Goal: Check status: Check status

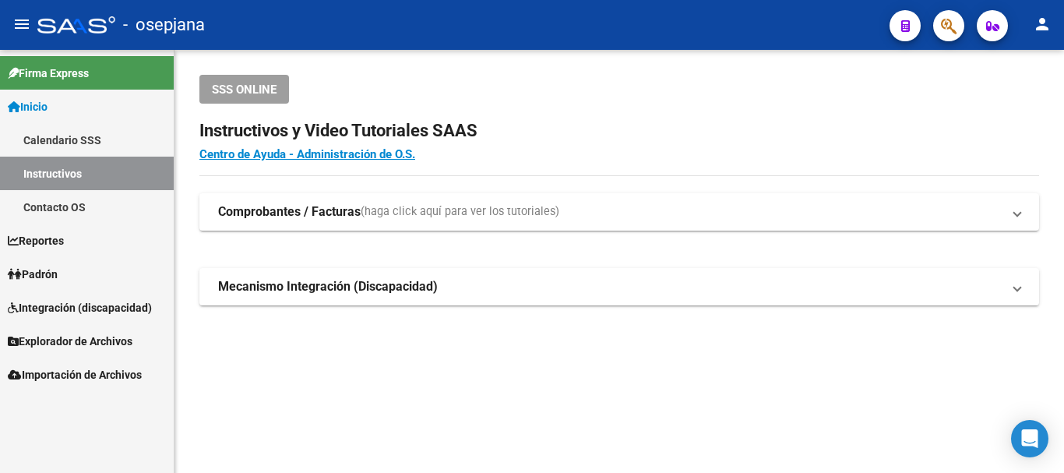
click at [41, 266] on span "Padrón" at bounding box center [33, 274] width 50 height 17
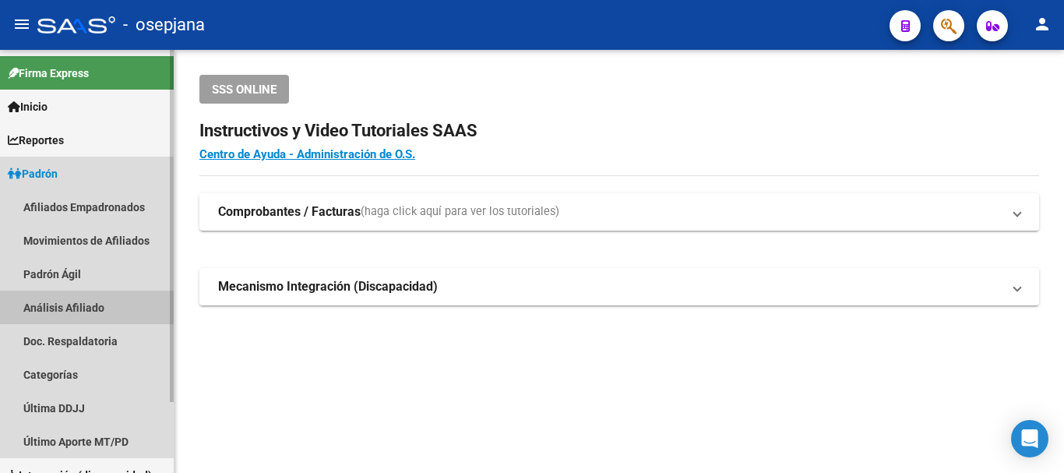
click at [72, 310] on link "Análisis Afiliado" at bounding box center [87, 308] width 174 height 34
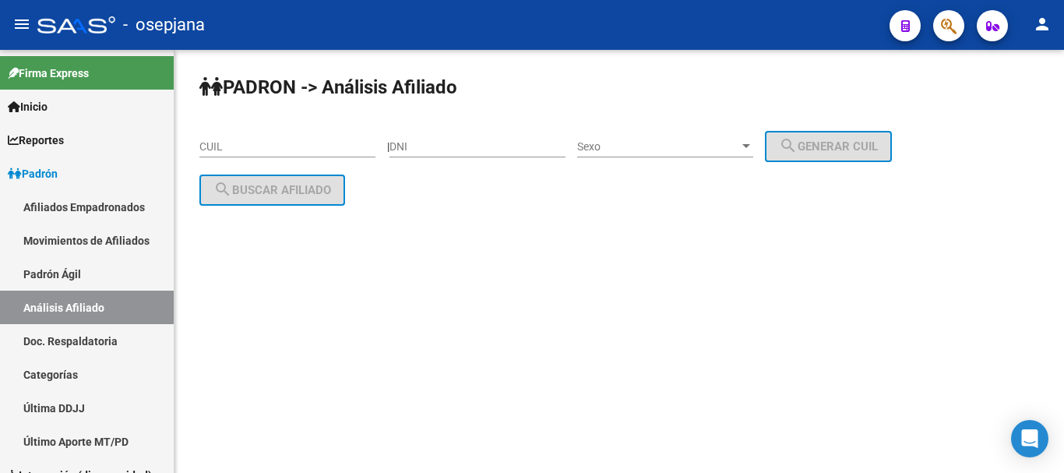
click at [208, 146] on input "CUIL" at bounding box center [287, 146] width 176 height 13
paste input "27-24436206-6"
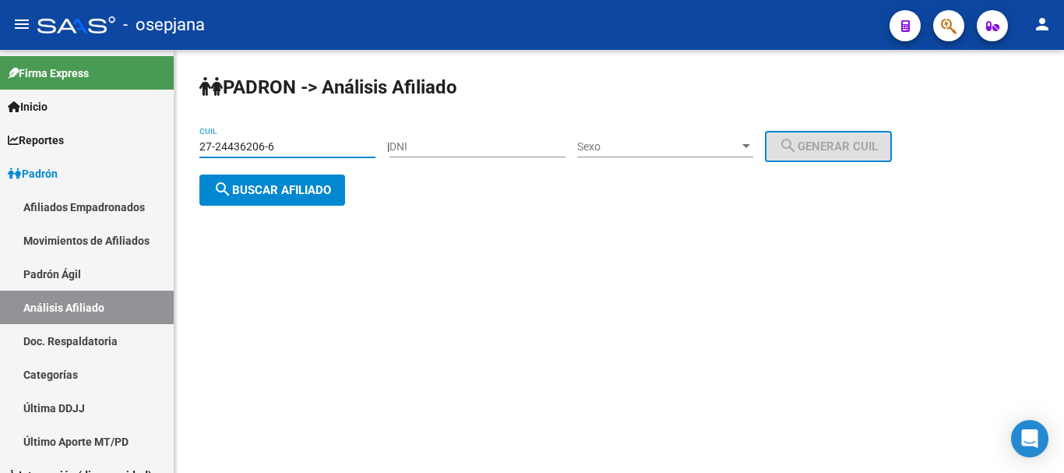
type input "27-24436206-6"
click at [256, 192] on span "search Buscar afiliado" at bounding box center [273, 190] width 118 height 14
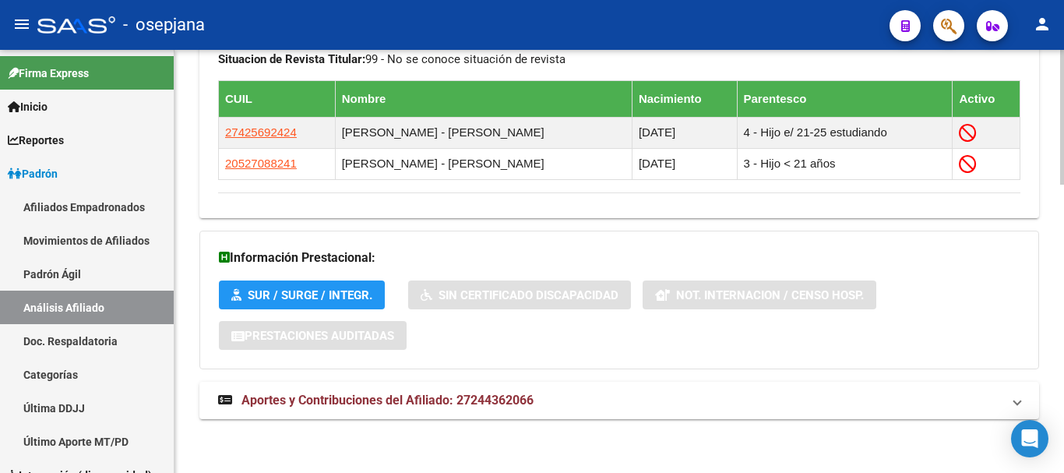
scroll to position [907, 0]
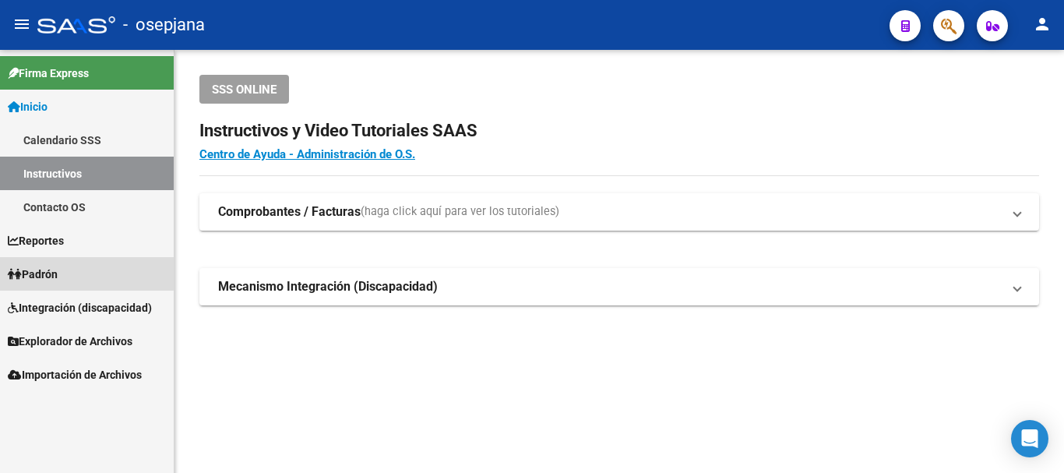
click at [47, 270] on span "Padrón" at bounding box center [33, 274] width 50 height 17
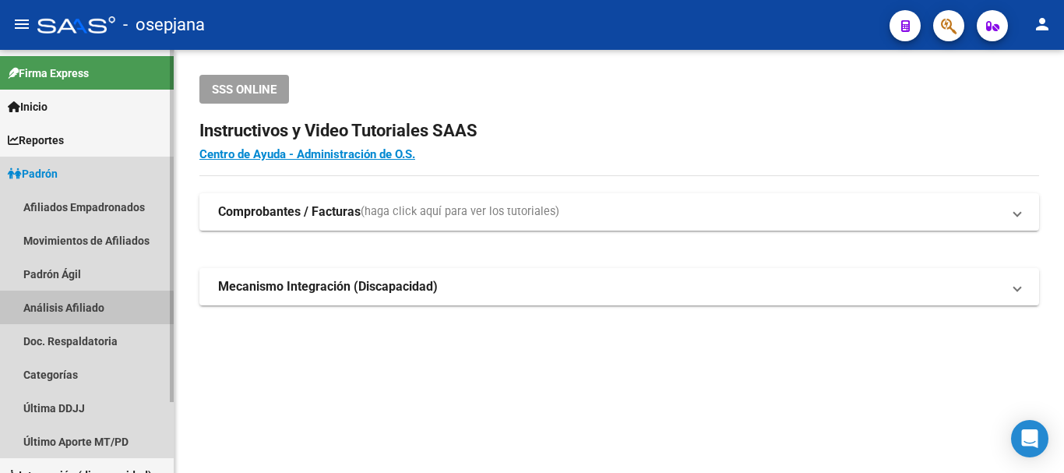
click at [69, 310] on link "Análisis Afiliado" at bounding box center [87, 308] width 174 height 34
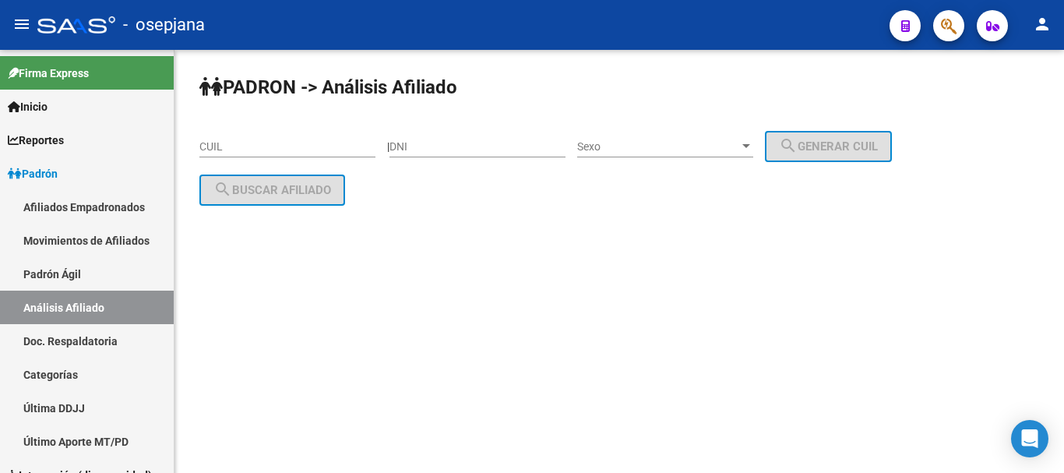
click at [206, 140] on input "CUIL" at bounding box center [287, 146] width 176 height 13
paste input "27-24436206-6"
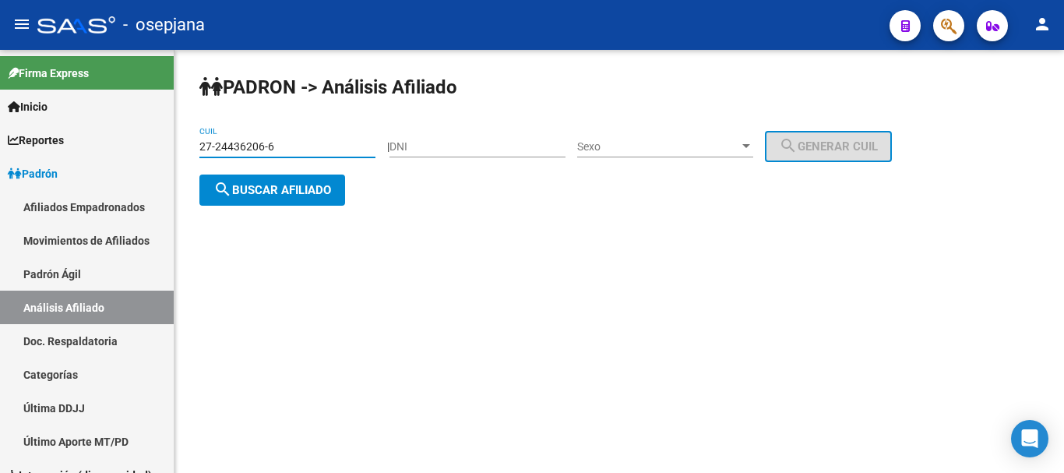
type input "27-24436206-6"
click at [274, 189] on span "search Buscar afiliado" at bounding box center [273, 190] width 118 height 14
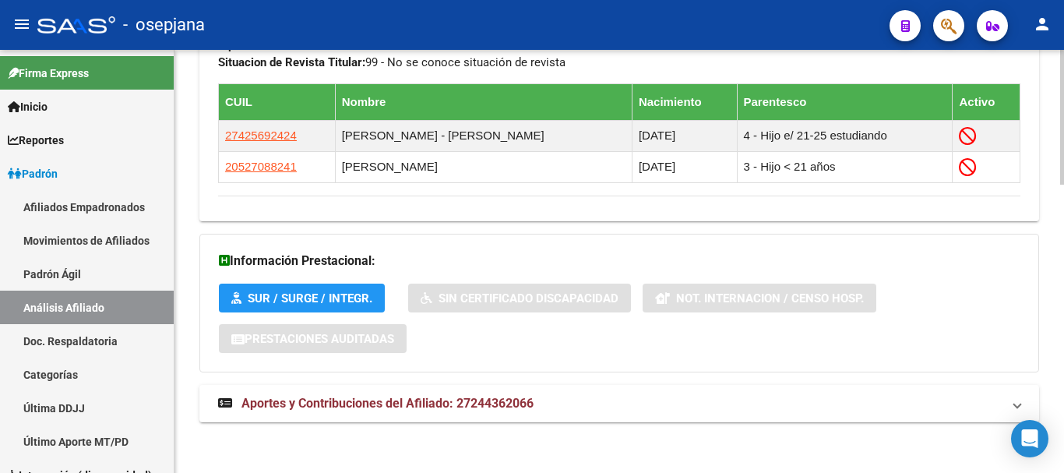
scroll to position [907, 0]
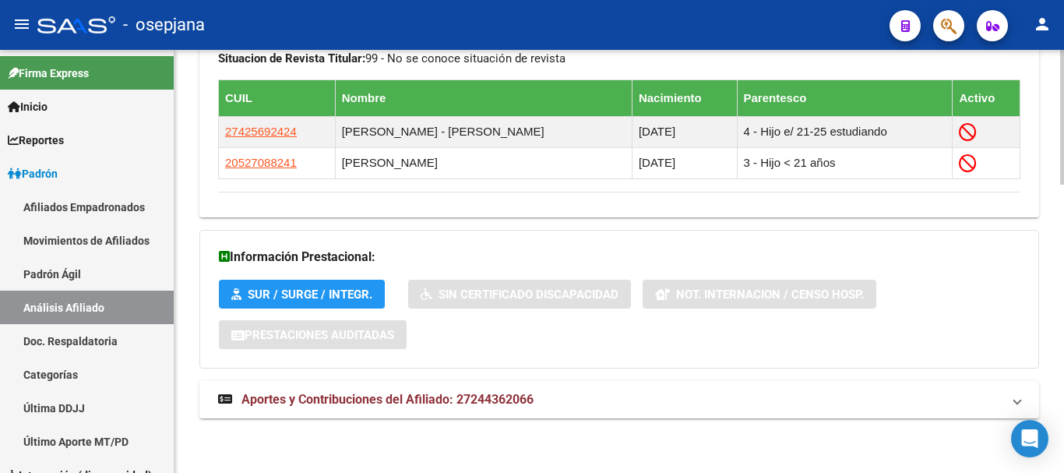
click at [368, 395] on span "Aportes y Contribuciones del Afiliado: 27244362066" at bounding box center [388, 399] width 292 height 15
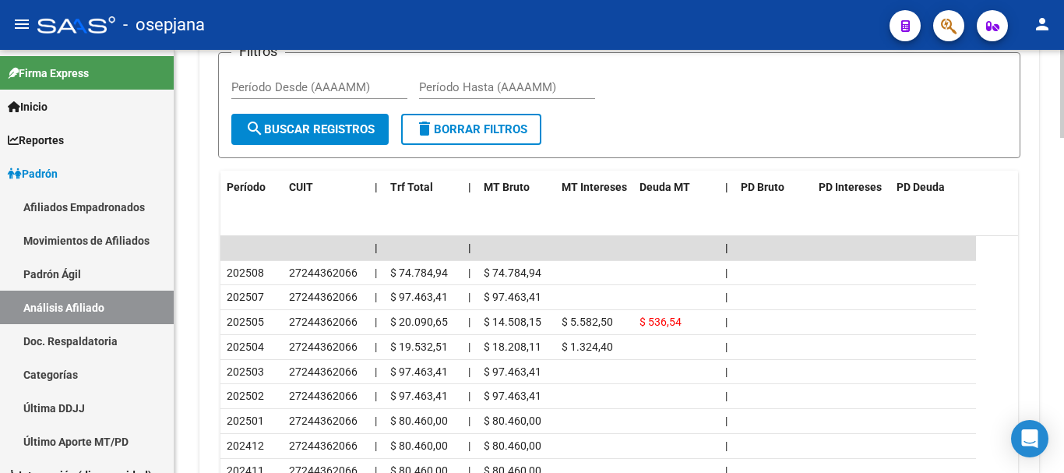
scroll to position [1530, 0]
